Goal: Transaction & Acquisition: Download file/media

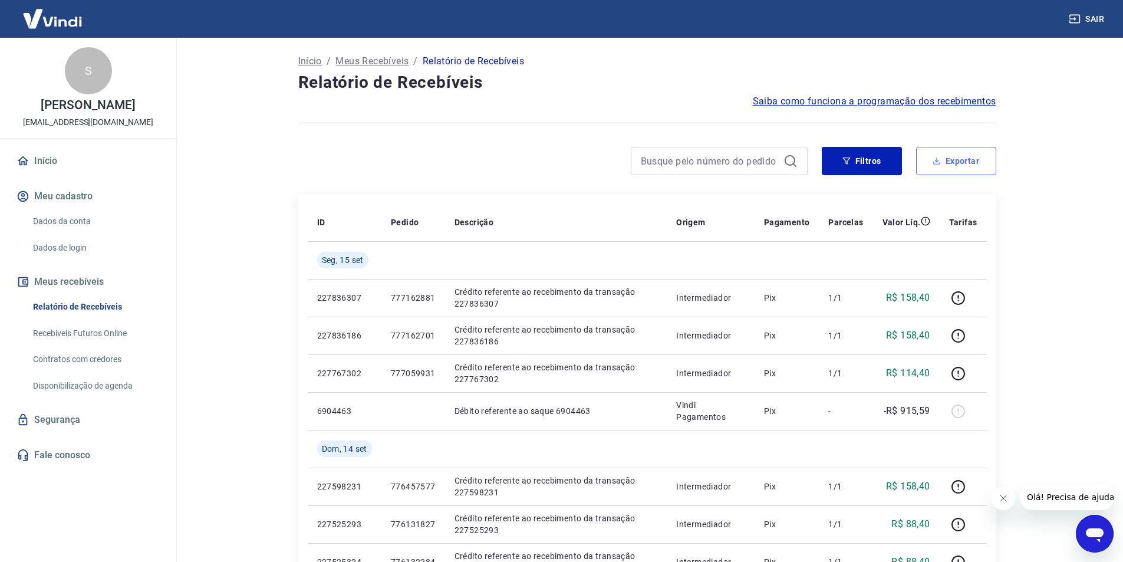
click at [944, 161] on button "Exportar" at bounding box center [956, 161] width 80 height 28
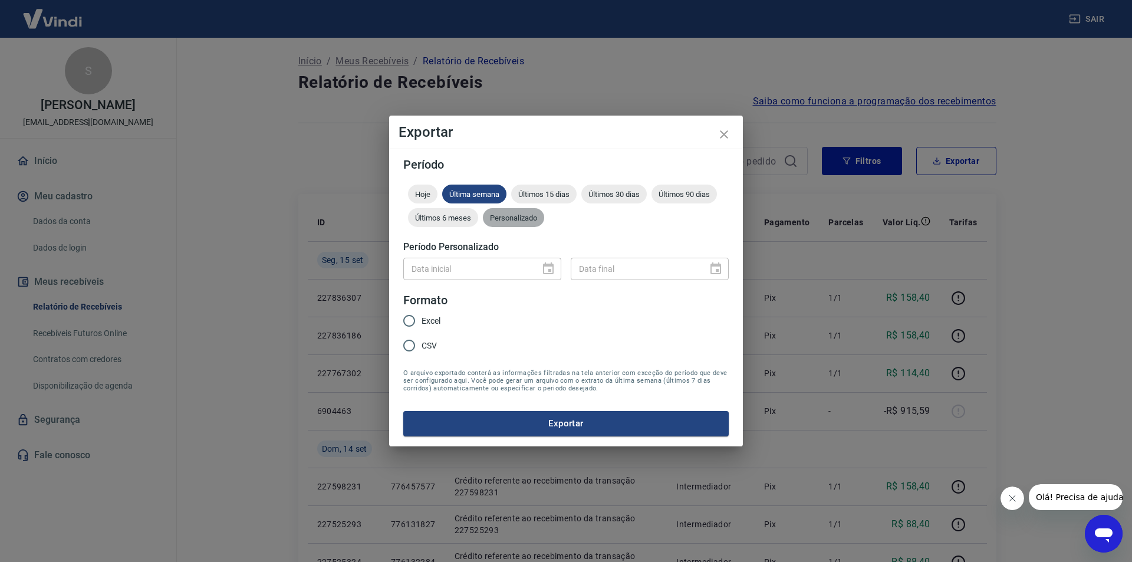
click at [506, 216] on span "Personalizado" at bounding box center [513, 217] width 61 height 9
click at [536, 269] on div "Data inicial" at bounding box center [482, 269] width 158 height 22
type input "DD/MM/YYYY"
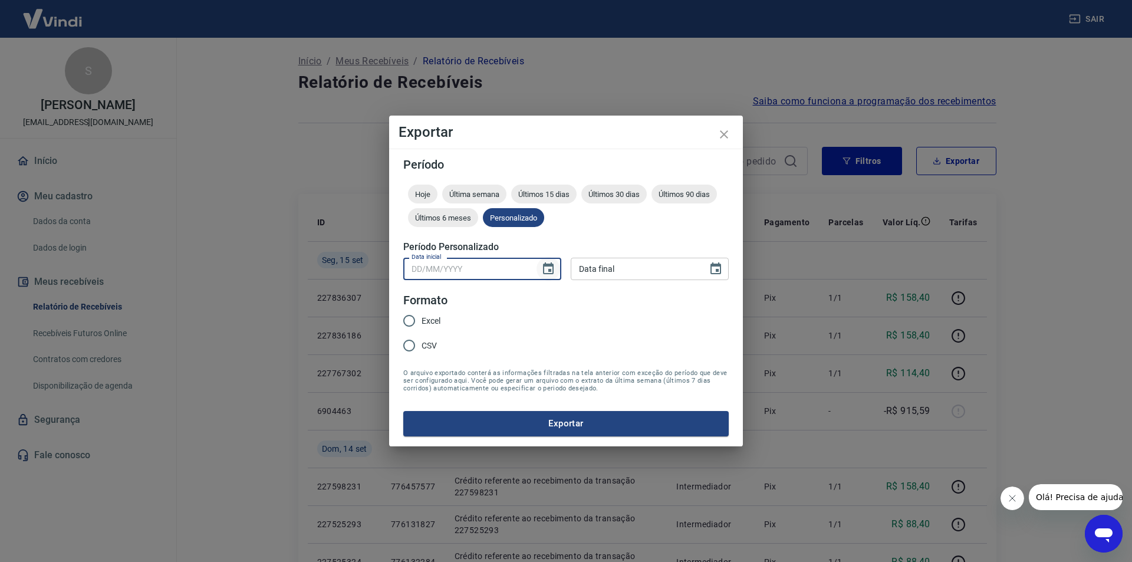
click at [541, 272] on icon "Choose date" at bounding box center [548, 269] width 14 height 14
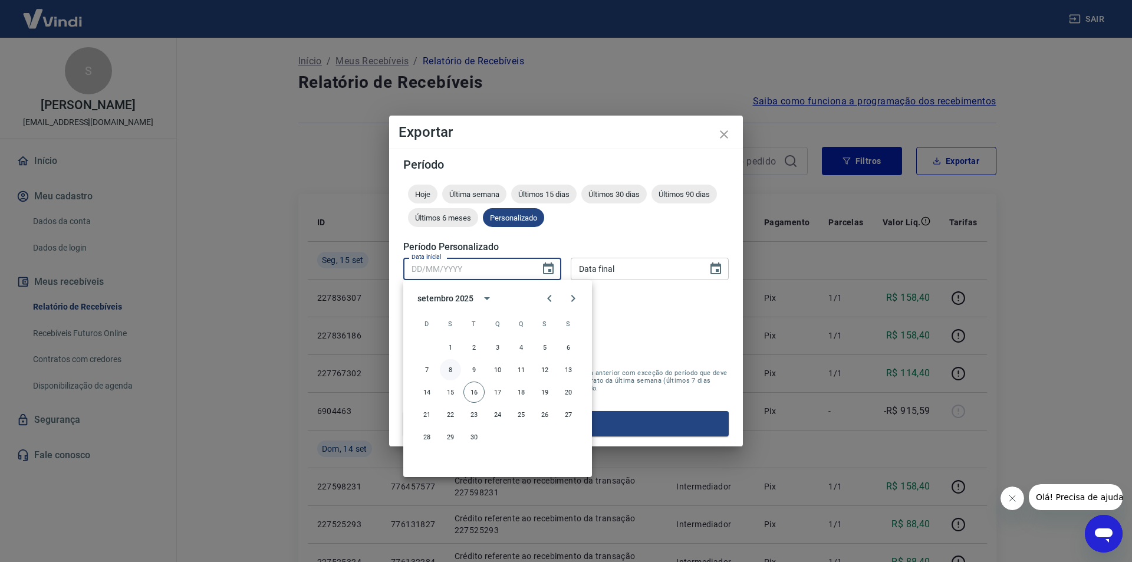
click at [454, 367] on button "8" at bounding box center [450, 369] width 21 height 21
type input "[DATE]"
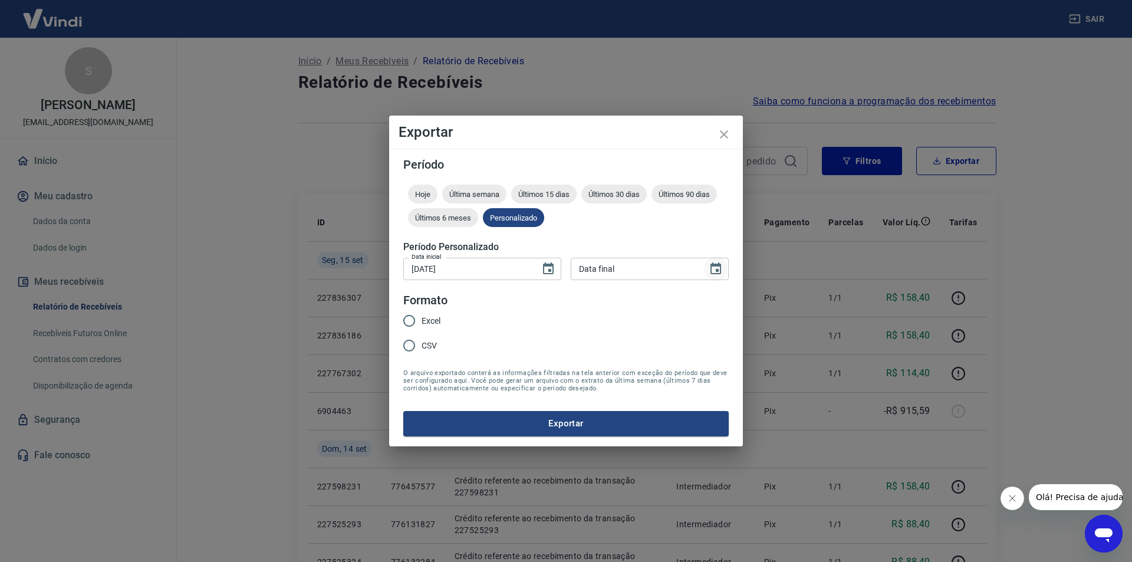
click at [719, 270] on icon "Choose date" at bounding box center [716, 269] width 14 height 14
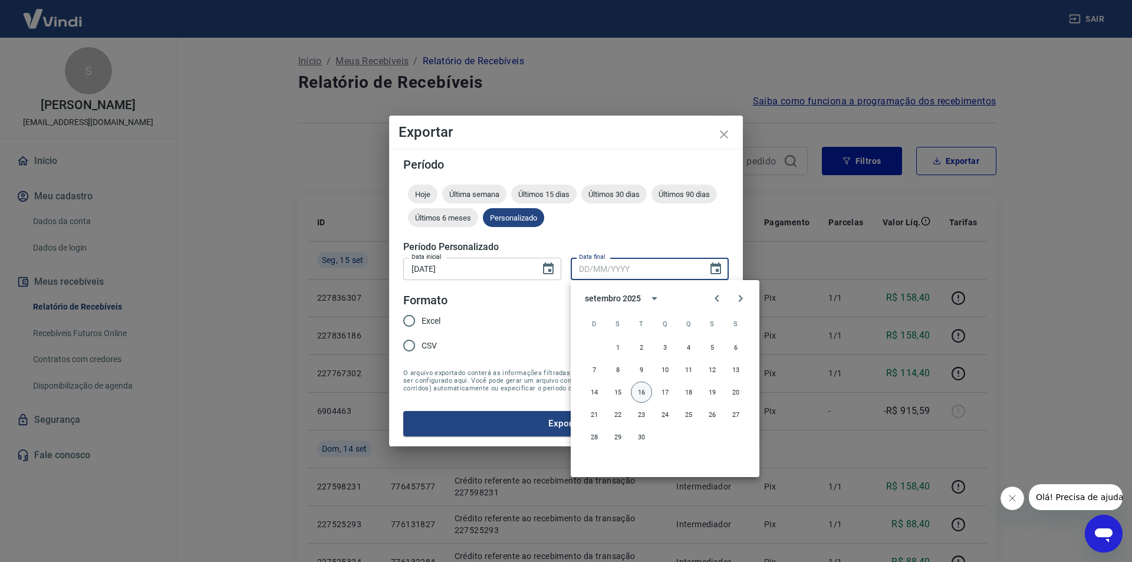
click at [640, 396] on button "16" at bounding box center [641, 392] width 21 height 21
type input "[DATE]"
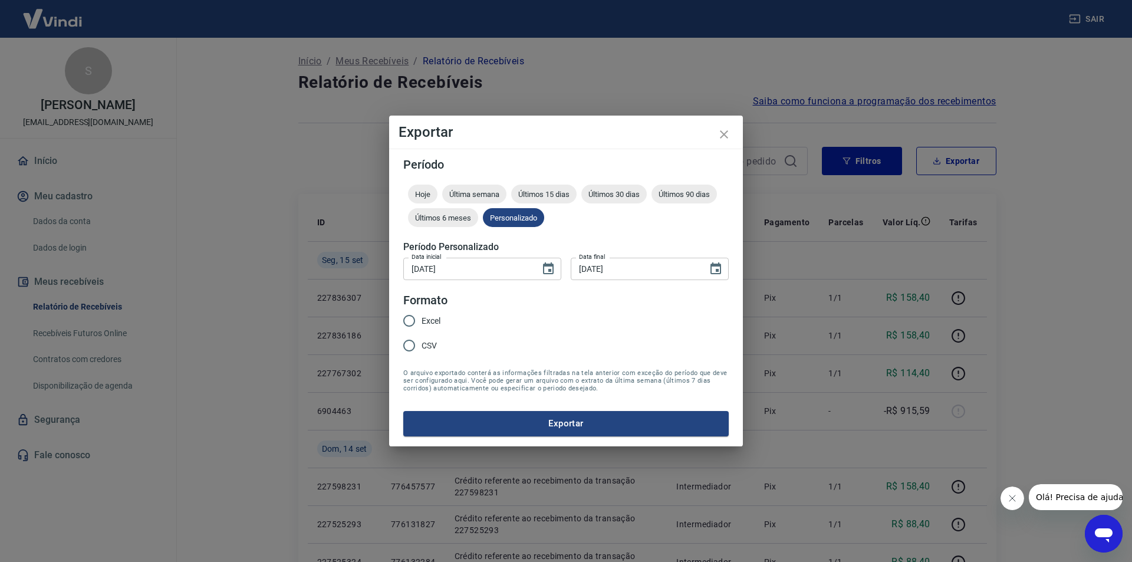
click at [427, 319] on span "Excel" at bounding box center [431, 321] width 19 height 12
click at [422, 319] on input "Excel" at bounding box center [409, 320] width 25 height 25
radio input "true"
click at [553, 268] on icon "Choose date, selected date is 8 de set de 2025" at bounding box center [548, 268] width 11 height 12
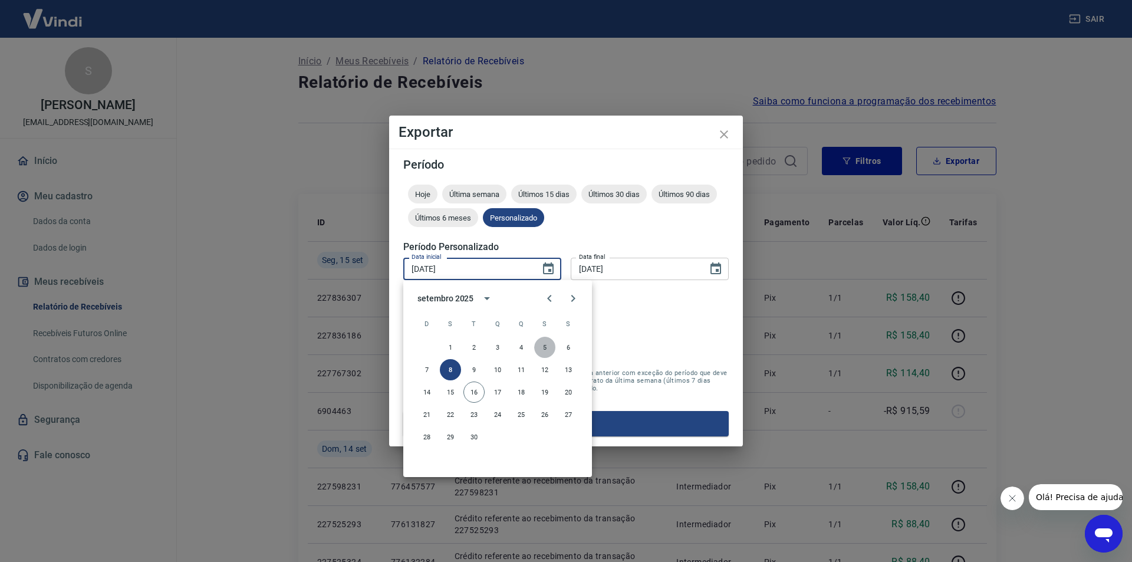
click at [543, 347] on button "5" at bounding box center [544, 347] width 21 height 21
type input "[DATE]"
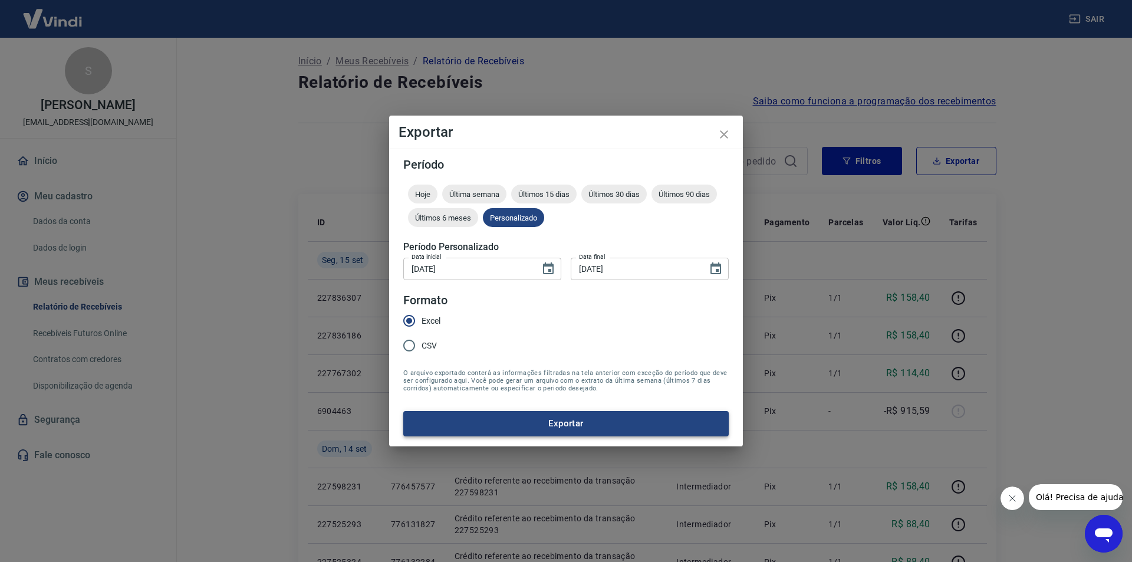
click at [471, 424] on button "Exportar" at bounding box center [566, 423] width 326 height 25
